Goal: Answer question/provide support

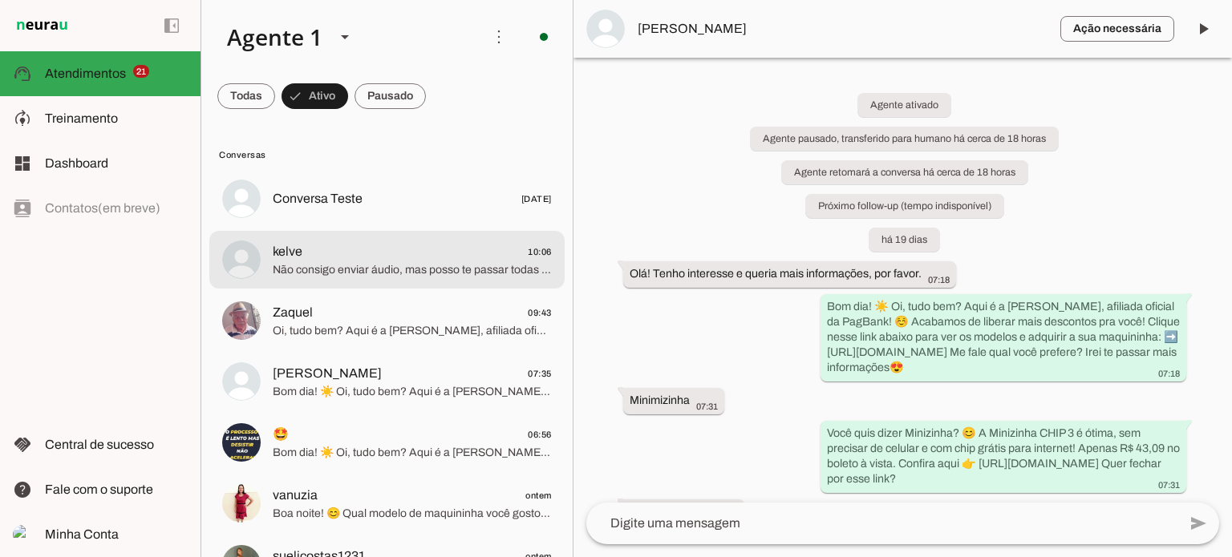
click at [491, 252] on span "kelve 10:06" at bounding box center [412, 252] width 279 height 20
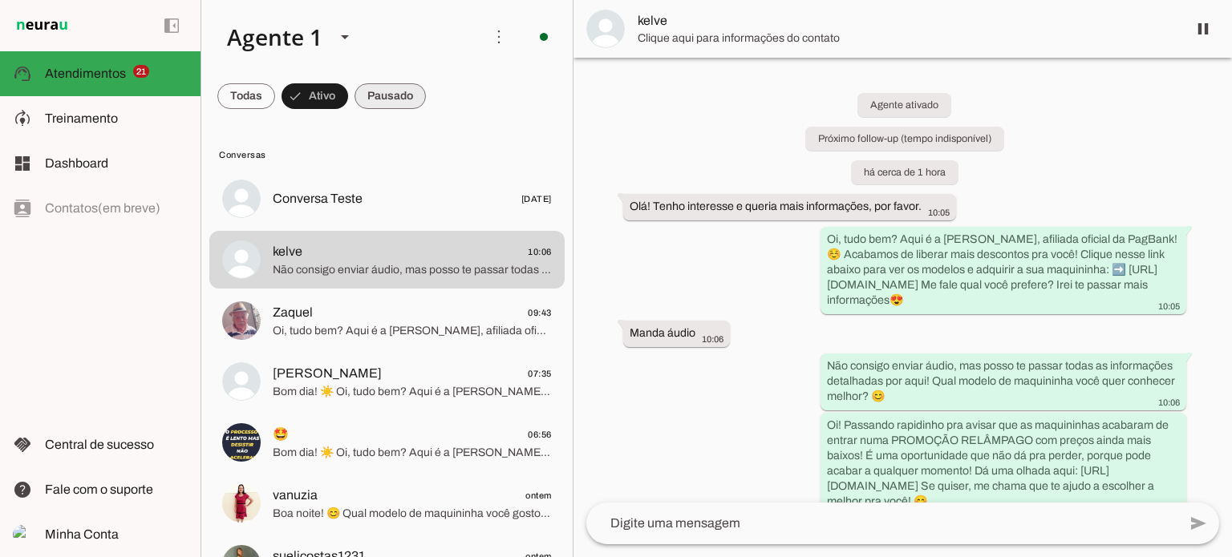
click at [369, 94] on span at bounding box center [389, 96] width 71 height 38
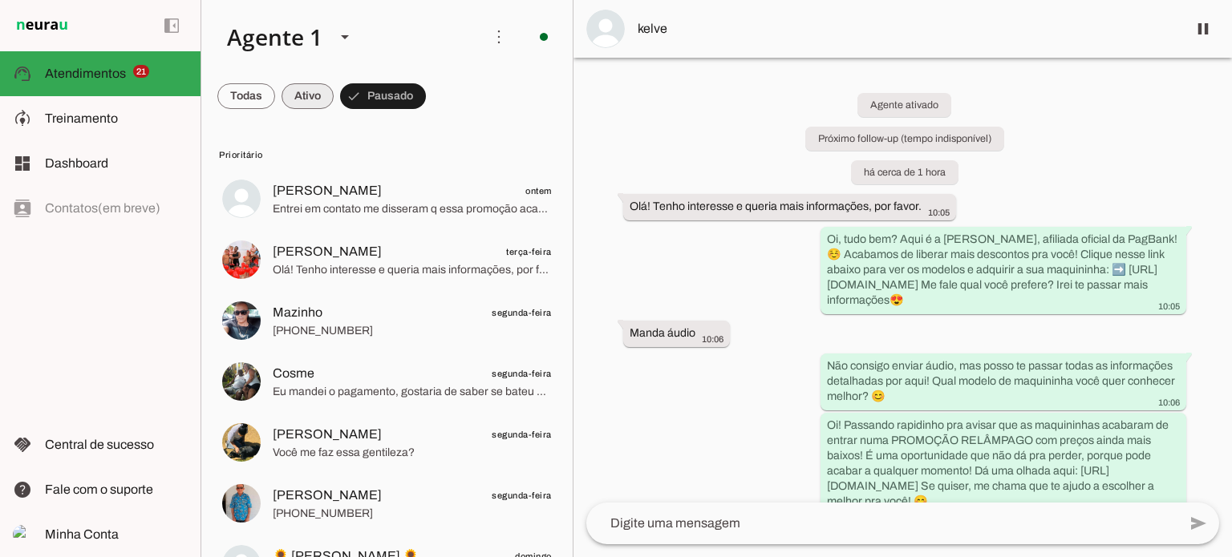
click at [300, 89] on span at bounding box center [307, 96] width 52 height 38
